Goal: Task Accomplishment & Management: Use online tool/utility

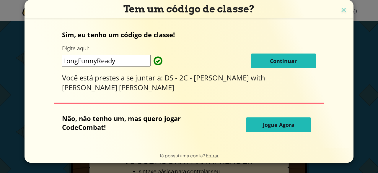
click at [270, 62] on font "Continuar" at bounding box center [283, 60] width 27 height 7
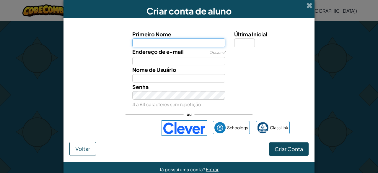
click at [172, 45] on input "Primeiro Nome" at bounding box center [178, 42] width 93 height 9
type input "[PERSON_NAME]"
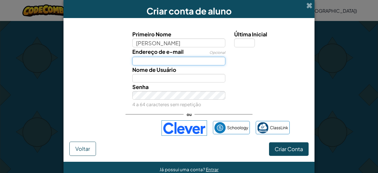
type input "João"
click at [189, 63] on input "Endereço de Email" at bounding box center [178, 61] width 93 height 9
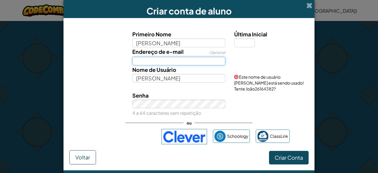
type input "00001208614216sp@al.educacao.sp.gov.br"
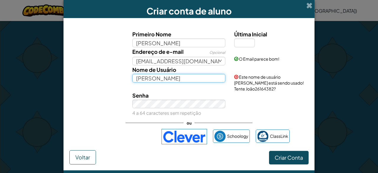
click at [171, 80] on input "João" at bounding box center [178, 78] width 93 height 9
type input "J"
type input "u"
click at [209, 79] on input "UgaUga" at bounding box center [178, 78] width 93 height 9
type input "U"
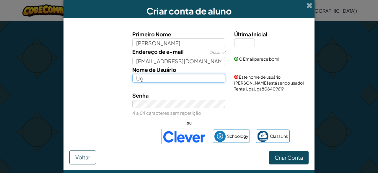
type input "U"
type input "Q"
click at [206, 76] on input "sdf756e46y635" at bounding box center [178, 78] width 93 height 9
type input "sdf756e46y635"
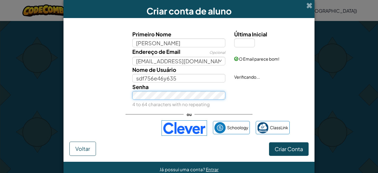
click at [186, 101] on div "Senha 4 to 64 characters with no repeating" at bounding box center [179, 95] width 102 height 26
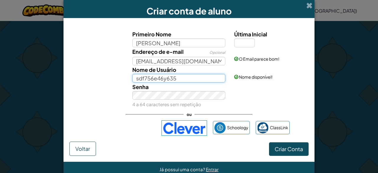
drag, startPoint x: 180, startPoint y: 78, endPoint x: 89, endPoint y: 94, distance: 92.1
click at [89, 94] on div "Primeiro Nome João Última Inicial Endereço de e-mail Opcional 00001208614216sp@…" at bounding box center [189, 69] width 236 height 78
type input "u"
type input "UgaUgaFlamengo"
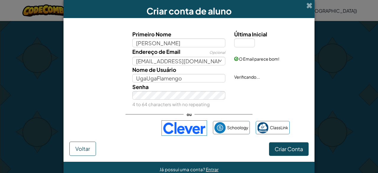
click at [193, 87] on div "Senha 4 to 64 characters with no repeating" at bounding box center [179, 95] width 102 height 26
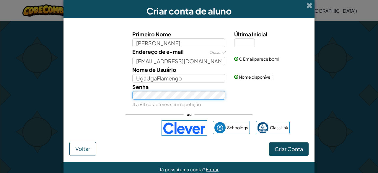
scroll to position [12, 0]
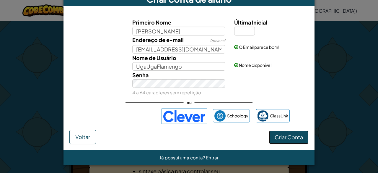
click at [288, 138] on font "Criar Conta" at bounding box center [289, 137] width 28 height 7
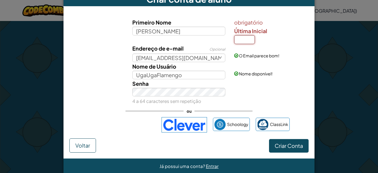
click at [244, 41] on input "Última Inicial" at bounding box center [244, 39] width 21 height 9
type input "M"
click at [276, 151] on button "Criar Conta" at bounding box center [289, 146] width 40 height 14
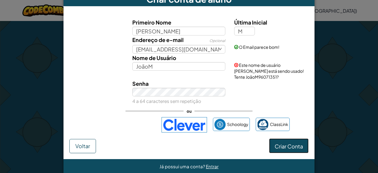
click at [284, 143] on font "Criar Conta" at bounding box center [289, 146] width 28 height 7
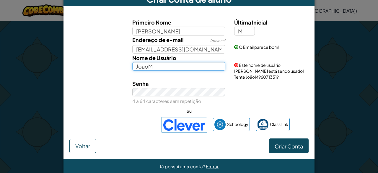
click at [199, 68] on input "JoãoM" at bounding box center [178, 66] width 93 height 9
type input "J"
type input "UgaUgaflamengo"
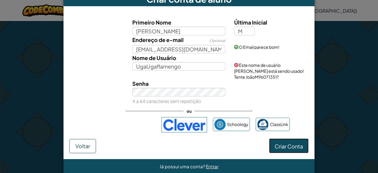
click at [284, 138] on button "Criar Conta" at bounding box center [289, 145] width 40 height 14
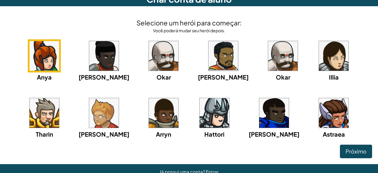
click at [200, 113] on img at bounding box center [215, 113] width 30 height 30
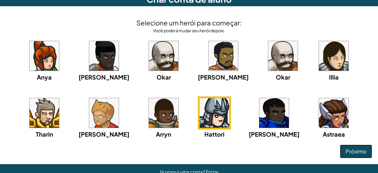
click at [357, 148] on font "Próximo" at bounding box center [356, 151] width 21 height 7
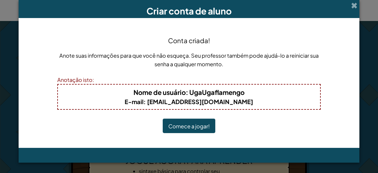
click at [177, 129] on font "Comece a jogar!" at bounding box center [188, 126] width 41 height 7
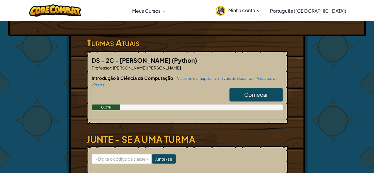
scroll to position [89, 0]
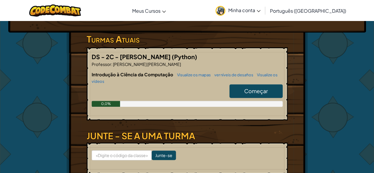
click at [256, 92] on font "Começar" at bounding box center [256, 90] width 24 height 7
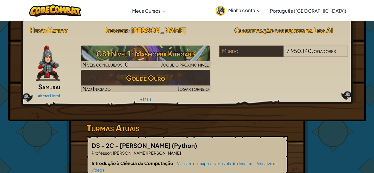
select select "pt-BR"
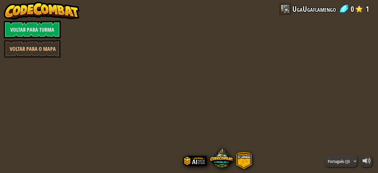
select select "pt-BR"
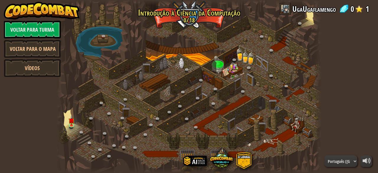
select select "pt-BR"
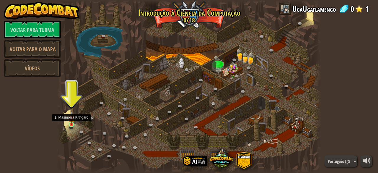
click at [69, 117] on img at bounding box center [72, 118] width 6 height 14
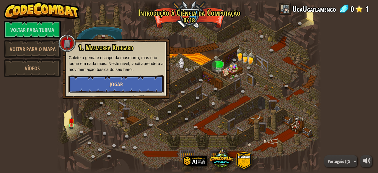
click at [104, 82] on button "Jogar" at bounding box center [116, 84] width 95 height 18
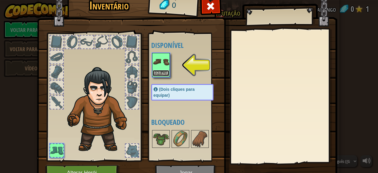
click at [155, 72] on font "Equipar" at bounding box center [161, 73] width 12 height 4
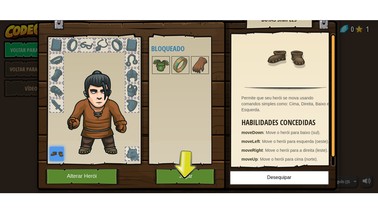
scroll to position [31, 0]
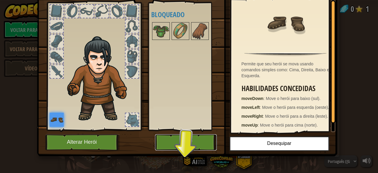
click at [186, 136] on button "Jogar" at bounding box center [186, 142] width 62 height 16
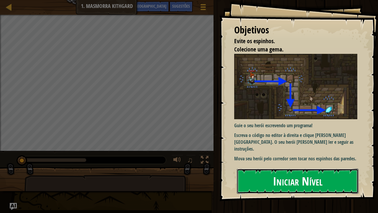
click at [273, 173] on font "Iniciar Nível" at bounding box center [298, 181] width 50 height 16
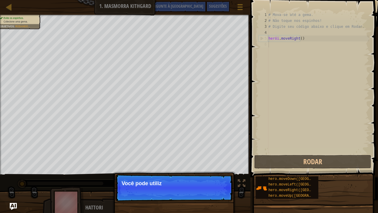
click at [216, 173] on p "Continuar Você pode utiliz" at bounding box center [174, 187] width 117 height 27
click at [216, 173] on p "Continuar Você pode utilizar este" at bounding box center [174, 187] width 117 height 27
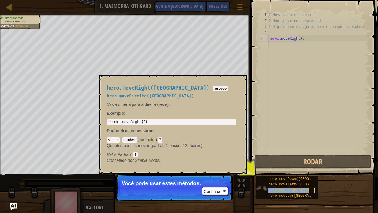
click at [280, 173] on font "hero.moveRight([GEOGRAPHIC_DATA])" at bounding box center [304, 190] width 70 height 4
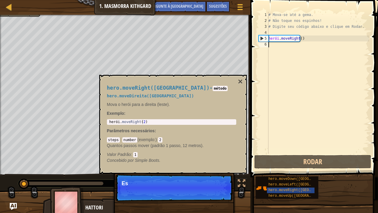
scroll to position [3, 0]
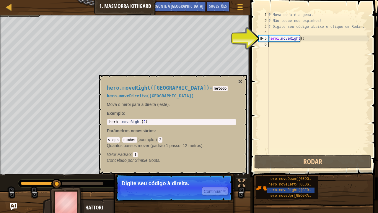
click at [176, 173] on p "Continuar Digite seu código à direita." at bounding box center [174, 187] width 117 height 27
click at [299, 41] on div "# Mova-se até a [PERSON_NAME]. # Não toque nos espinhos! # Digite seu código ab…" at bounding box center [318, 89] width 102 height 154
type textarea "hero.moveRight()"
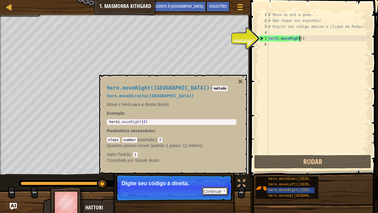
click at [220, 173] on font "Continuar" at bounding box center [213, 191] width 18 height 5
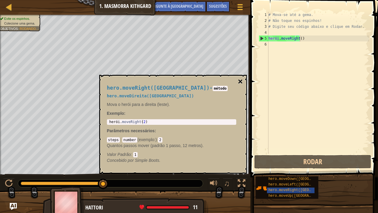
click at [242, 84] on font "×" at bounding box center [240, 81] width 5 height 9
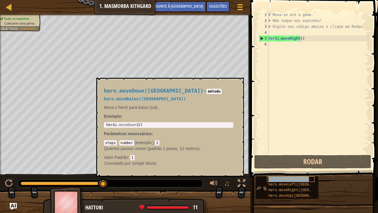
click at [305, 173] on font "hero.moveDown([GEOGRAPHIC_DATA])" at bounding box center [303, 179] width 68 height 4
click at [286, 173] on font "hero.moveDown([GEOGRAPHIC_DATA])" at bounding box center [303, 179] width 68 height 4
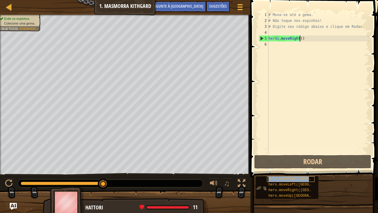
click at [286, 173] on font "hero.moveDown([GEOGRAPHIC_DATA])" at bounding box center [303, 179] width 68 height 4
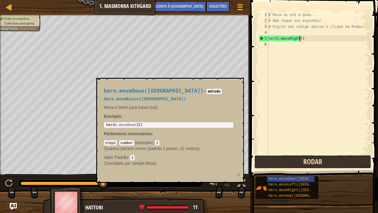
click at [268, 160] on button "Rodar" at bounding box center [312, 162] width 117 height 14
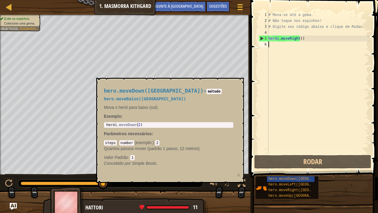
click at [316, 42] on div "# Mova-se até a [PERSON_NAME]. # Não toque nos espinhos! # Digite seu código ab…" at bounding box center [318, 89] width 102 height 154
click at [276, 173] on div "hero.moveDown([GEOGRAPHIC_DATA])" at bounding box center [291, 179] width 48 height 6
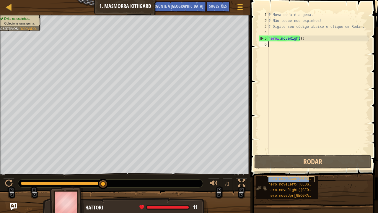
click at [276, 173] on div "hero.moveDown([GEOGRAPHIC_DATA])" at bounding box center [291, 179] width 48 height 6
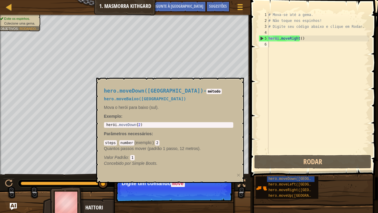
click at [157, 130] on div "hero.moveDown([GEOGRAPHIC_DATA]) - método hero.moveBaixo([PERSON_NAME]) Mova o …" at bounding box center [169, 126] width 138 height 89
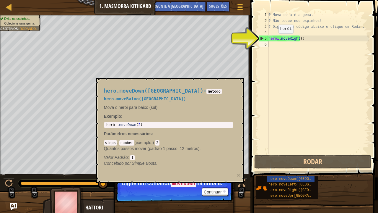
click at [256, 39] on span at bounding box center [315, 80] width 132 height 194
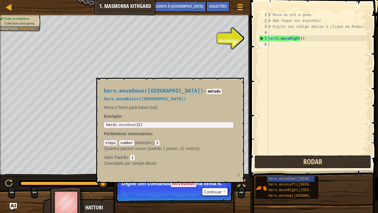
click at [284, 158] on button "Rodar" at bounding box center [312, 162] width 117 height 14
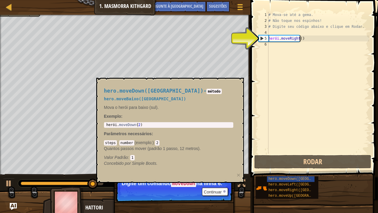
click at [303, 37] on div "# Mova-se até a [PERSON_NAME]. # Não toque nos espinhos! # Digite seu código ab…" at bounding box center [318, 89] width 102 height 154
type textarea "hero.moveRight()"
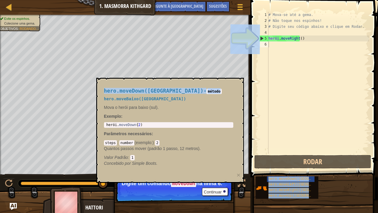
drag, startPoint x: 264, startPoint y: 98, endPoint x: 271, endPoint y: 99, distance: 6.9
click at [271, 0] on body "Mapa Introdução à Ciência da Computação 1. Masmorra Kithgard Menu do Jogo Pront…" at bounding box center [189, 0] width 378 height 0
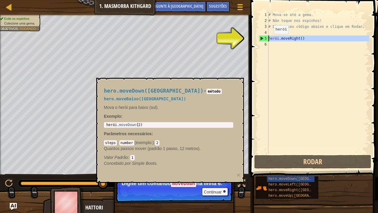
click at [261, 41] on div "5" at bounding box center [263, 38] width 9 height 6
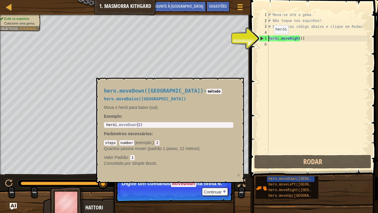
click at [260, 39] on div "5" at bounding box center [263, 38] width 9 height 6
type textarea "hero.moveRight()"
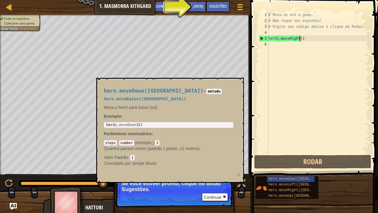
click at [318, 40] on div "# Mova-se até a [PERSON_NAME]. # Não toque nos espinhos! # Digite seu código ab…" at bounding box center [318, 89] width 102 height 154
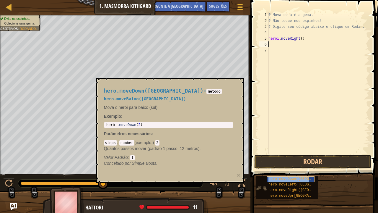
click at [282, 173] on font "hero.moveDown([GEOGRAPHIC_DATA])" at bounding box center [303, 179] width 68 height 4
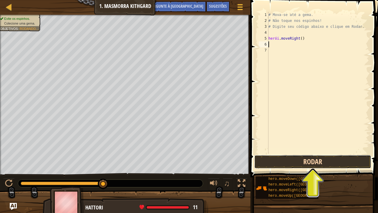
click at [310, 162] on button "Rodar" at bounding box center [312, 162] width 117 height 14
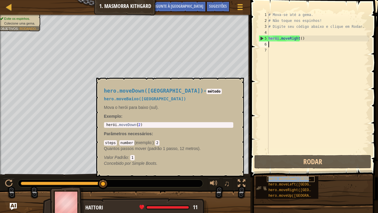
click at [307, 173] on font "hero.moveDown([GEOGRAPHIC_DATA])" at bounding box center [303, 179] width 68 height 4
type textarea "hero.moveDown(2)"
drag, startPoint x: 154, startPoint y: 124, endPoint x: 98, endPoint y: 123, distance: 55.2
click at [98, 123] on div "hero.moveDown([GEOGRAPHIC_DATA]) - método hero.moveBaixo([PERSON_NAME]) Mova o …" at bounding box center [170, 127] width 148 height 99
click at [282, 46] on div "# Mova-se até a [PERSON_NAME]. # Não toque nos espinhos! # Digite seu código ab…" at bounding box center [318, 89] width 102 height 154
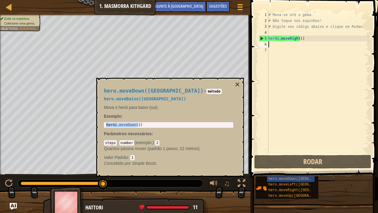
paste textarea "hero.moveDown(2)"
type textarea "hero.moveDown(2)"
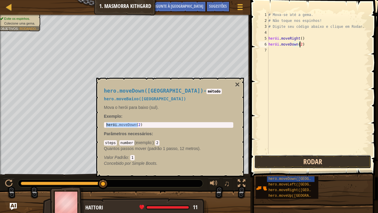
click at [319, 165] on button "Rodar" at bounding box center [312, 162] width 117 height 14
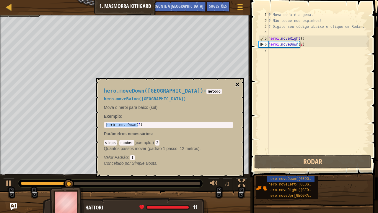
click at [239, 84] on font "×" at bounding box center [237, 84] width 5 height 9
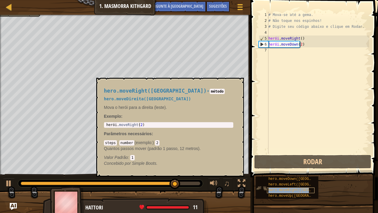
click at [275, 173] on font "hero.moveRight([GEOGRAPHIC_DATA])" at bounding box center [304, 190] width 70 height 4
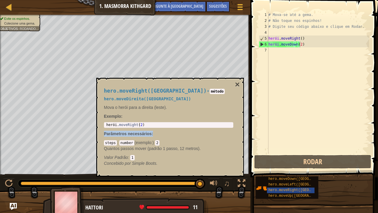
drag, startPoint x: 178, startPoint y: 128, endPoint x: 162, endPoint y: 123, distance: 16.5
click at [163, 124] on div "hero.moveRight(passos) - método hero.moveDireita([PERSON_NAME]) Mova o herói pa…" at bounding box center [169, 126] width 138 height 89
type textarea "hero.moveRight(2)"
drag, startPoint x: 162, startPoint y: 123, endPoint x: 101, endPoint y: 127, distance: 61.3
click at [101, 127] on div "hero.moveRight(passos) - método hero.moveDireita([PERSON_NAME]) Mova o herói pa…" at bounding box center [169, 126] width 138 height 89
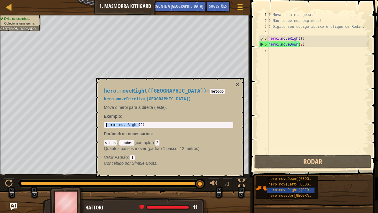
drag, startPoint x: 166, startPoint y: 123, endPoint x: 102, endPoint y: 125, distance: 63.8
click at [102, 125] on div "hero.moveRight(passos) - método hero.moveDireita([PERSON_NAME]) Mova o herói pa…" at bounding box center [169, 126] width 138 height 89
click at [296, 54] on div "# Mova-se até a [PERSON_NAME]. # Não toque nos espinhos! # Digite seu código ab…" at bounding box center [318, 89] width 102 height 154
paste textarea "hero.moveRight(2)"
type textarea "hero.moveRight(2)"
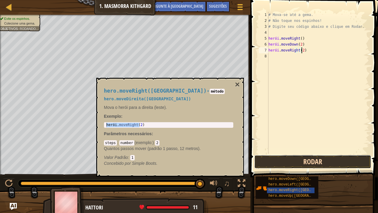
click at [319, 160] on button "Rodar" at bounding box center [312, 162] width 117 height 14
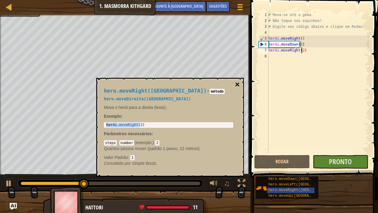
click at [238, 84] on font "×" at bounding box center [237, 84] width 5 height 9
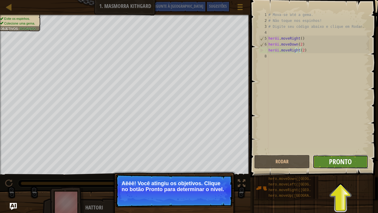
click at [347, 157] on font "Pronto" at bounding box center [340, 161] width 23 height 9
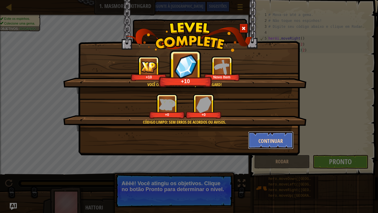
click at [265, 132] on button "Continuar" at bounding box center [271, 140] width 46 height 18
